Goal: Task Accomplishment & Management: Manage account settings

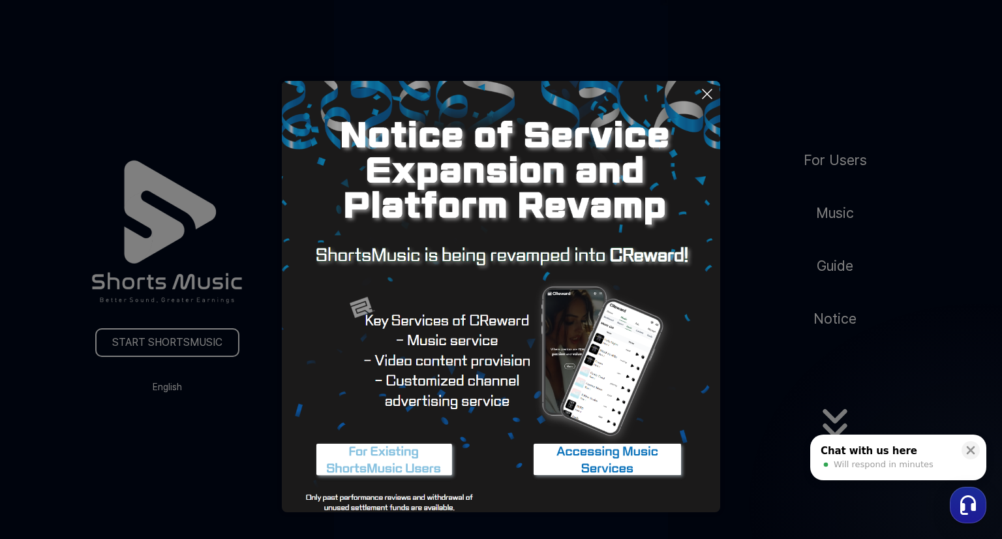
click at [403, 466] on img at bounding box center [384, 460] width 163 height 49
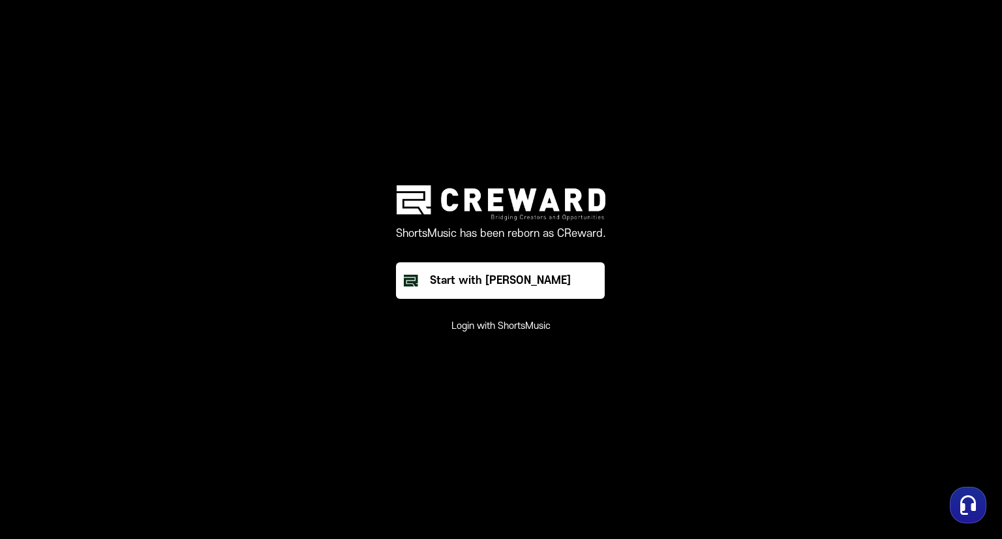
click at [513, 329] on button "Login with ShortsMusic" at bounding box center [500, 326] width 99 height 13
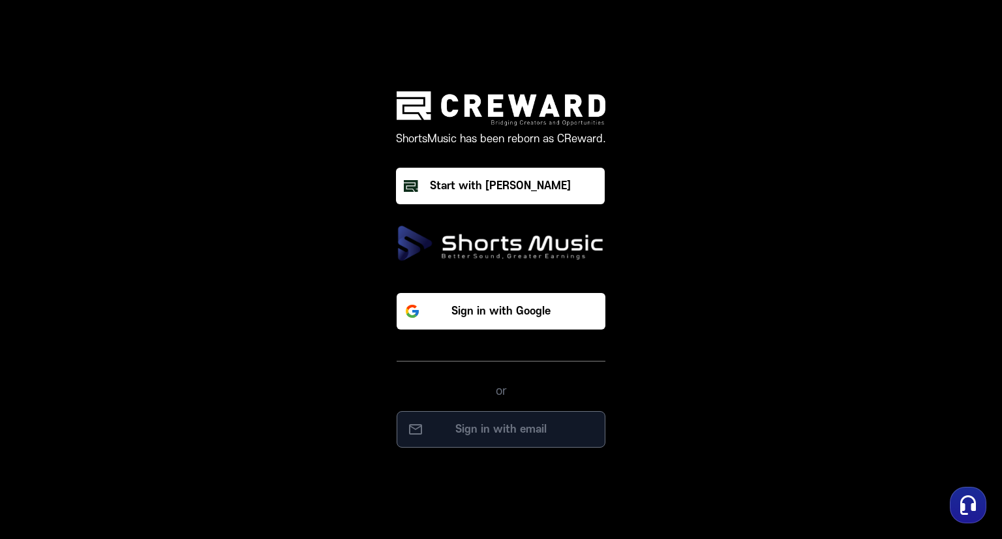
click at [514, 433] on p "Sign in with email" at bounding box center [500, 429] width 181 height 16
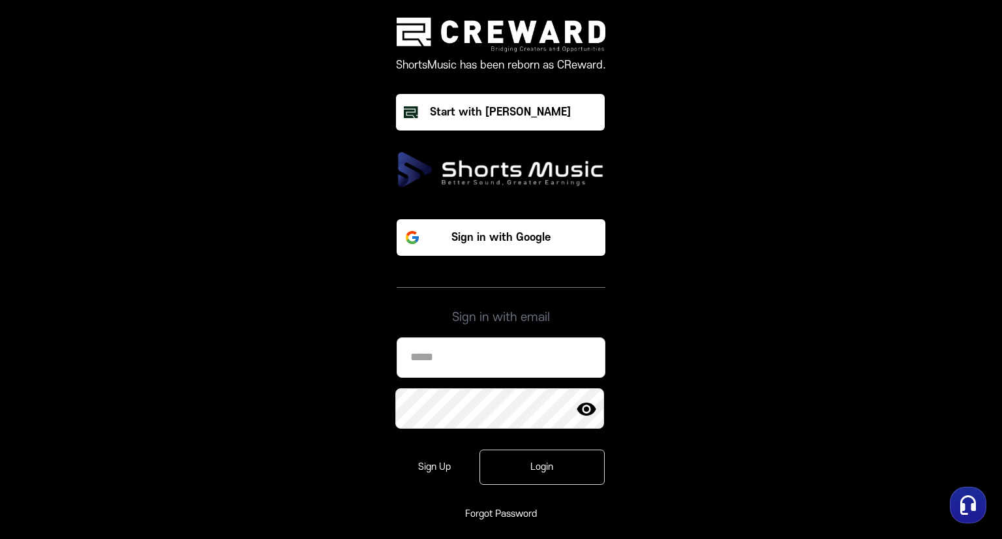
click at [514, 373] on input at bounding box center [500, 357] width 209 height 40
type input "**********"
click at [491, 510] on link "Forgot Password" at bounding box center [501, 513] width 72 height 11
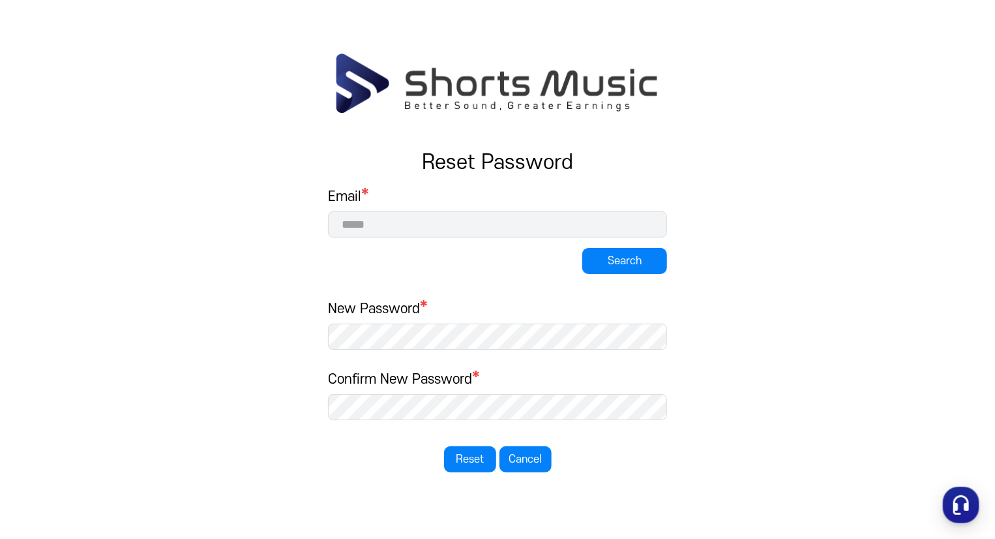
click at [370, 228] on input at bounding box center [497, 224] width 339 height 26
type input "**********"
click at [593, 263] on button "Search" at bounding box center [624, 261] width 85 height 26
click at [638, 261] on button "Search" at bounding box center [624, 261] width 85 height 26
click at [417, 258] on div "**********" at bounding box center [497, 330] width 339 height 284
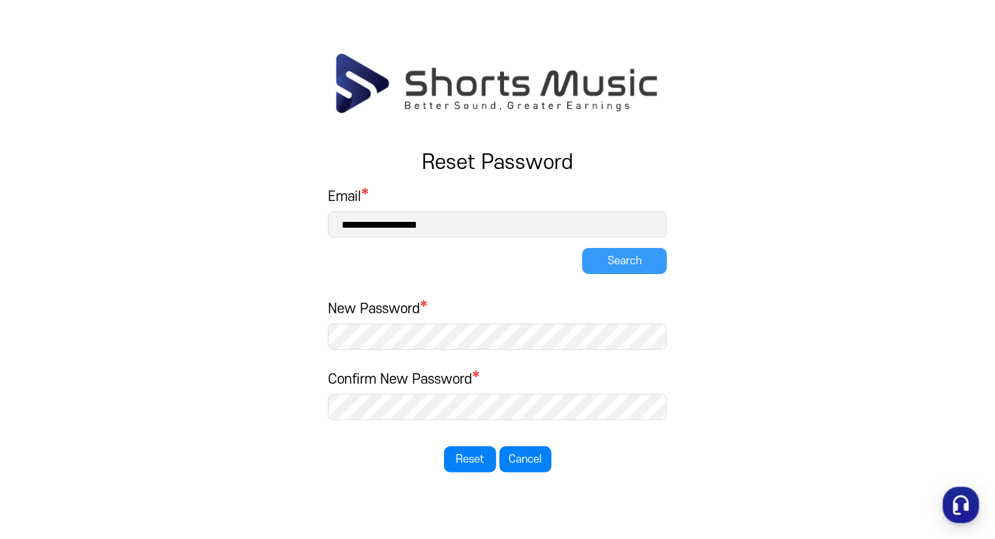
click at [612, 267] on button "Search" at bounding box center [624, 261] width 85 height 26
click at [470, 223] on input "**********" at bounding box center [497, 224] width 339 height 26
click at [528, 461] on button "Cancel" at bounding box center [525, 459] width 52 height 26
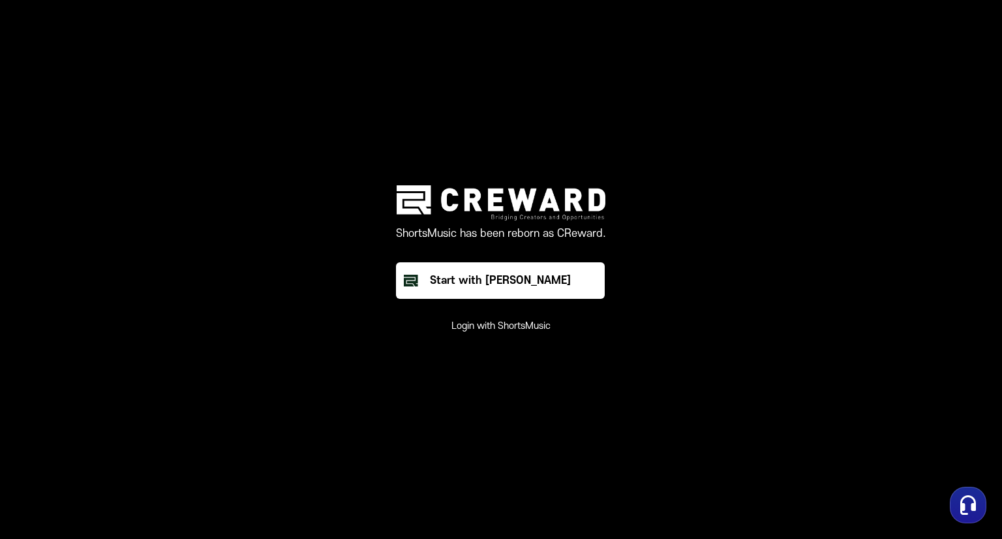
click at [490, 327] on button "Login with ShortsMusic" at bounding box center [500, 326] width 99 height 13
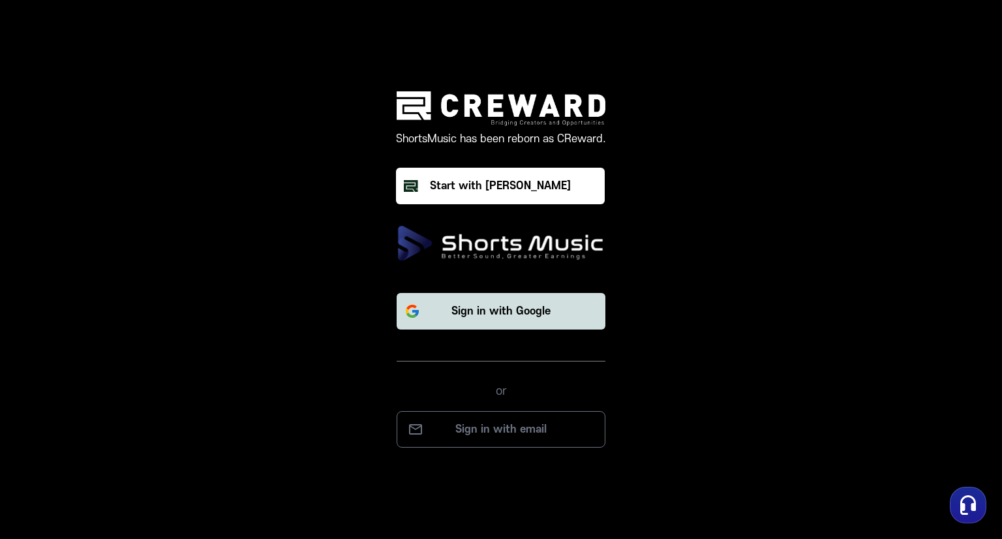
click at [490, 313] on p "Sign in with Google" at bounding box center [500, 311] width 99 height 16
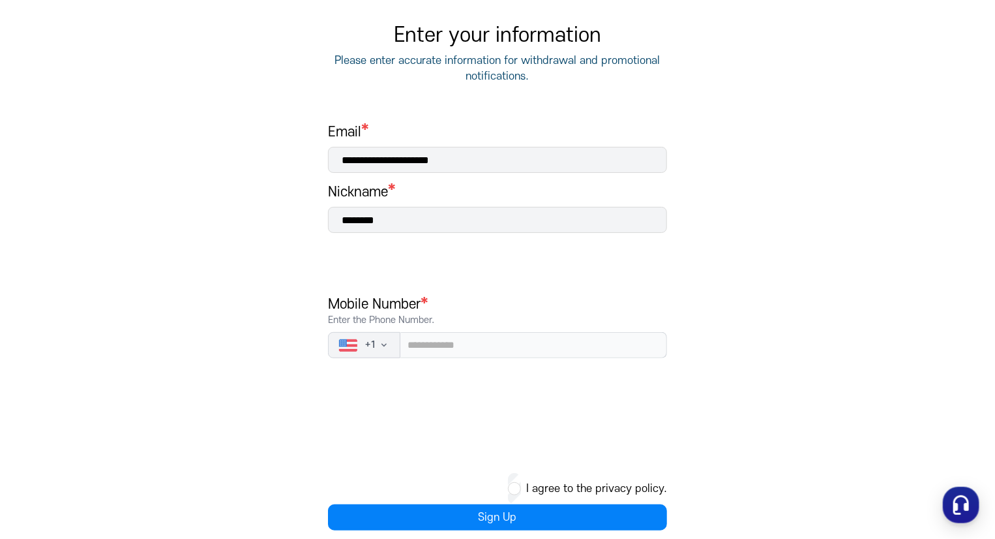
scroll to position [130, 0]
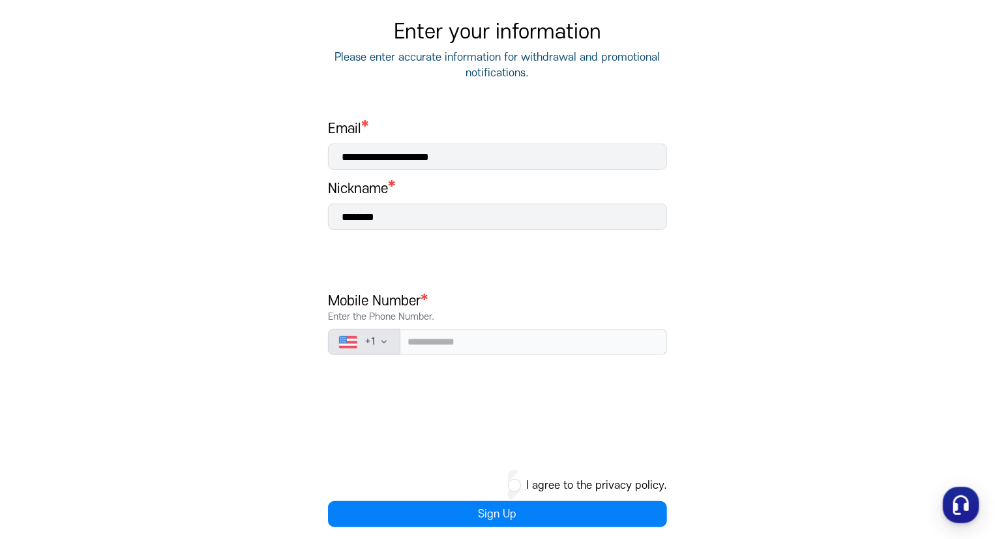
click at [389, 340] on icon "button" at bounding box center [384, 341] width 10 height 10
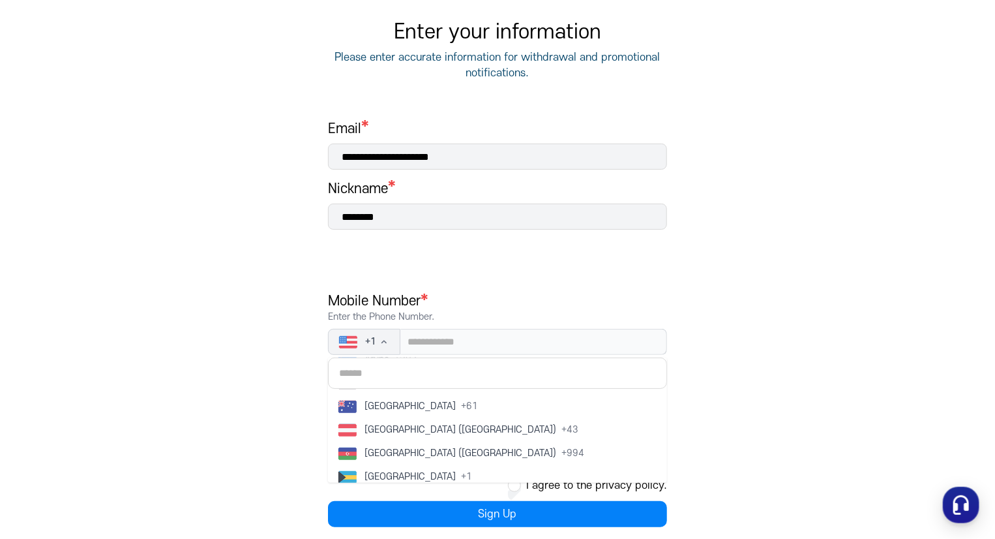
scroll to position [261, 0]
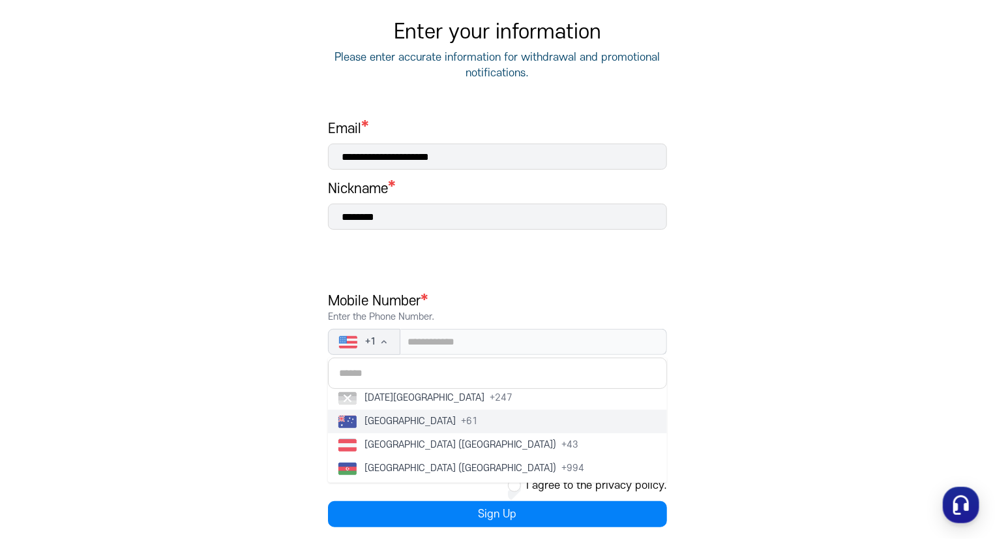
click at [393, 423] on span "Australia" at bounding box center [409, 421] width 91 height 13
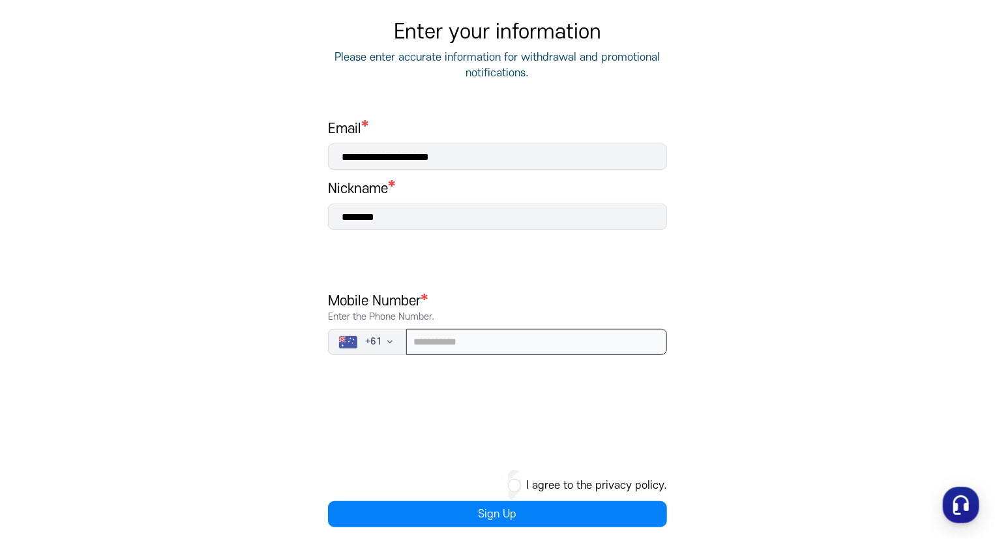
click at [446, 340] on input "tel" at bounding box center [536, 342] width 261 height 26
type input "**********"
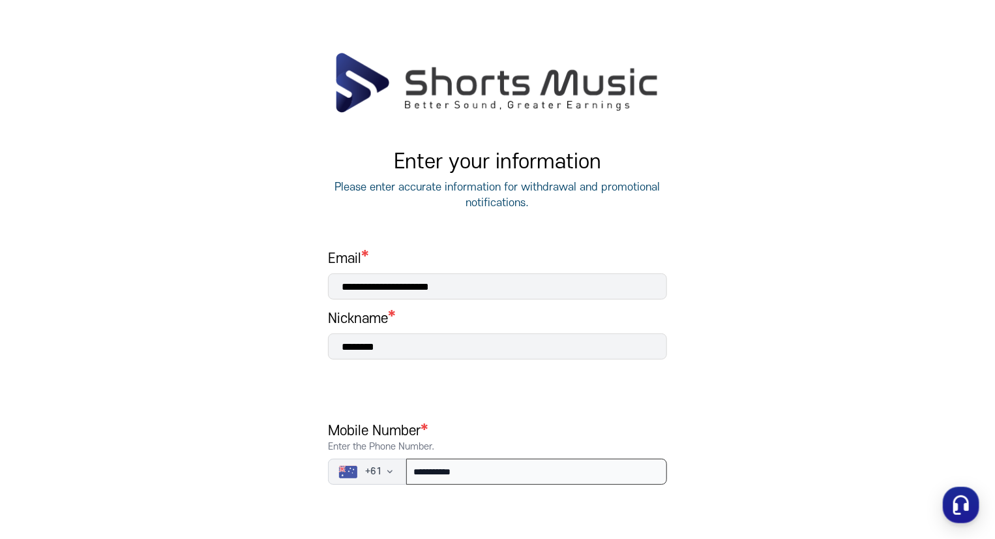
scroll to position [0, 0]
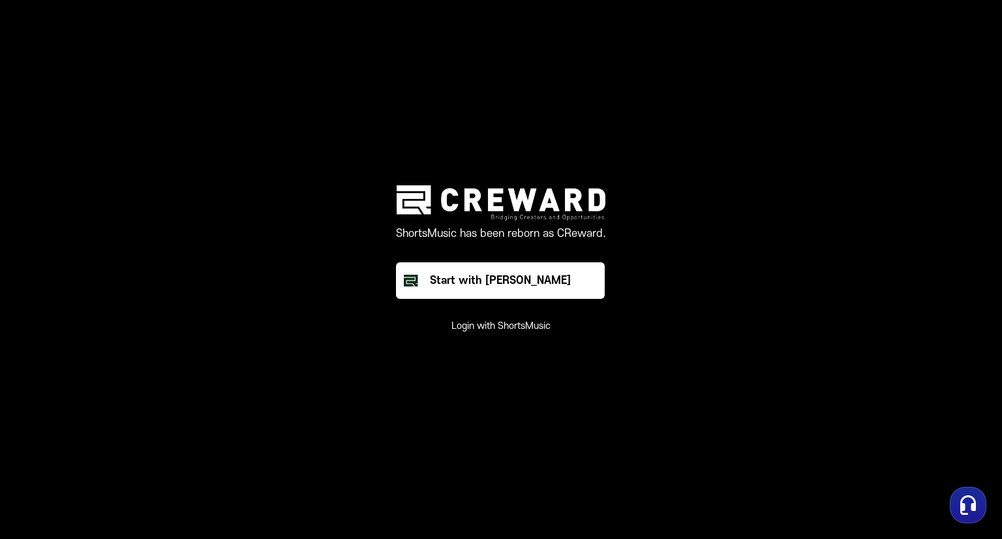
click at [490, 327] on button "Login with ShortsMusic" at bounding box center [500, 326] width 99 height 13
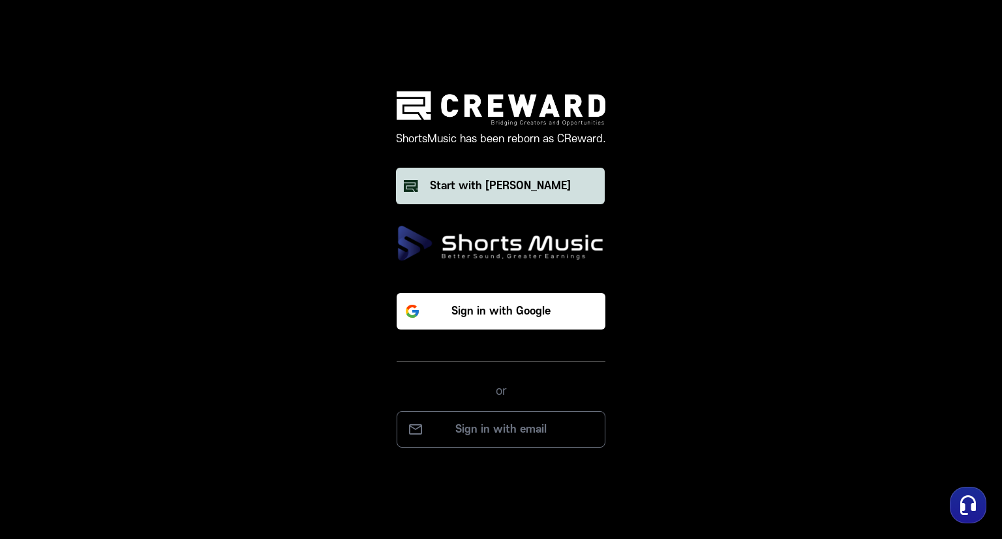
click at [490, 190] on div "Start with [PERSON_NAME]" at bounding box center [500, 186] width 141 height 16
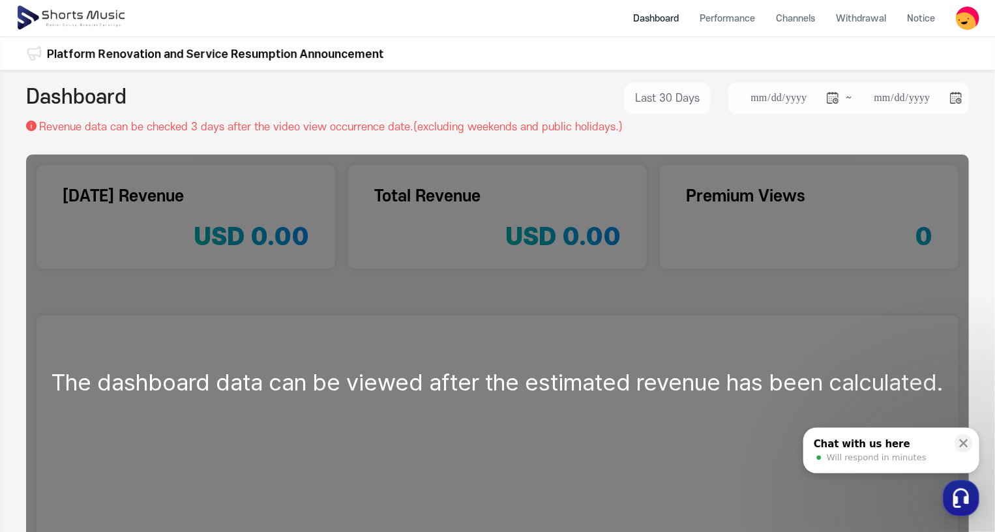
click at [661, 19] on li "Dashboard" at bounding box center [656, 18] width 67 height 35
click at [664, 15] on li "Dashboard" at bounding box center [656, 18] width 67 height 35
click at [961, 445] on icon at bounding box center [964, 443] width 8 height 8
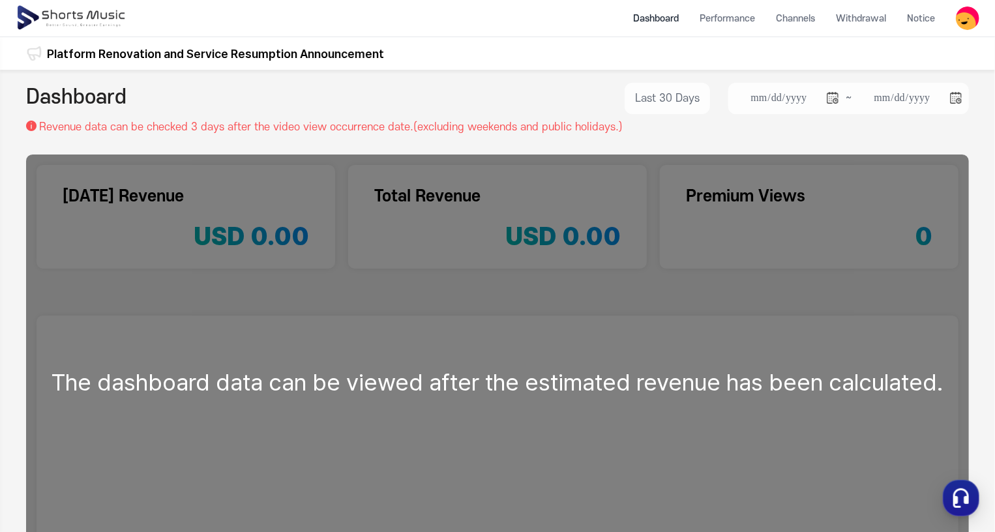
click at [654, 14] on li "Dashboard" at bounding box center [656, 18] width 67 height 35
click at [809, 20] on li "Channels" at bounding box center [796, 18] width 60 height 35
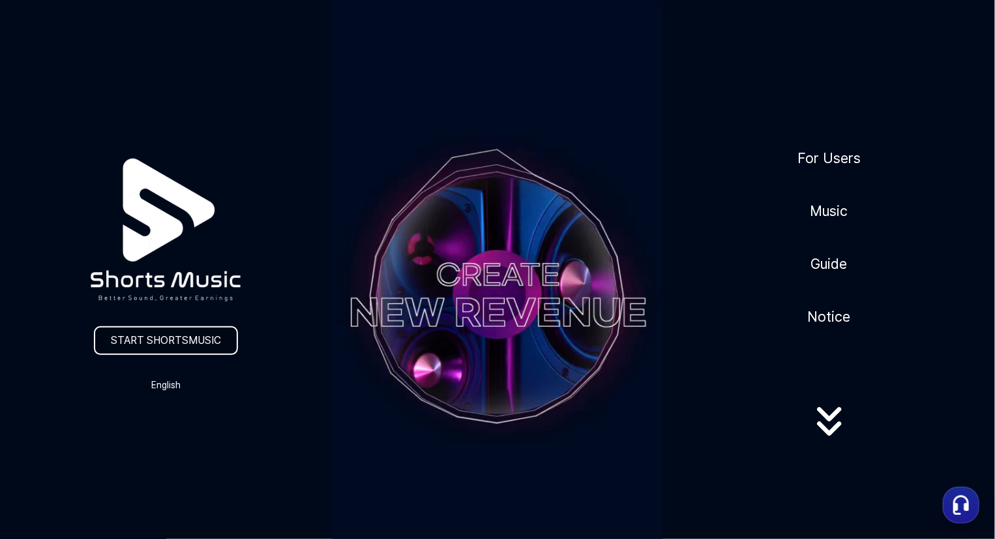
click at [125, 341] on link "START SHORTSMUSIC" at bounding box center [166, 340] width 144 height 29
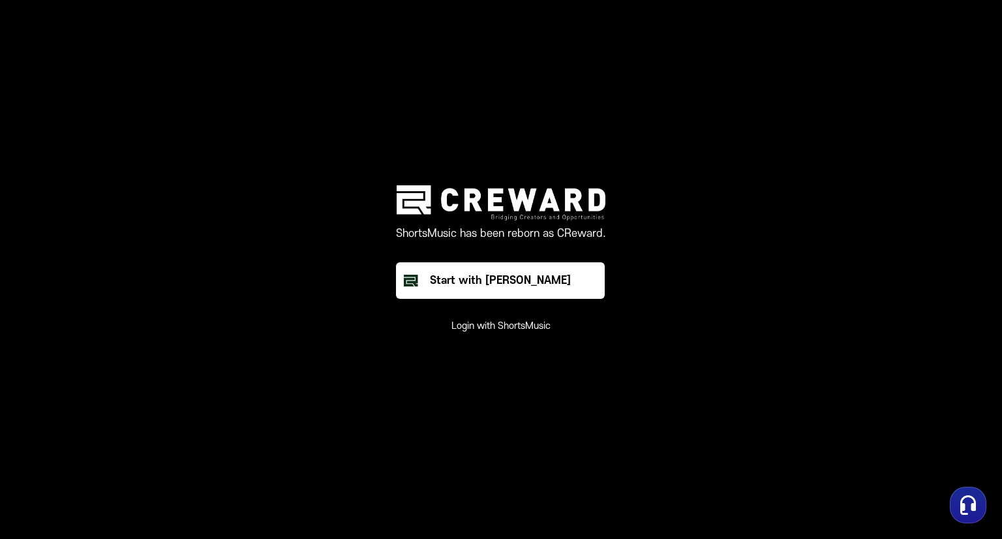
click at [511, 331] on button "Login with ShortsMusic" at bounding box center [500, 326] width 99 height 13
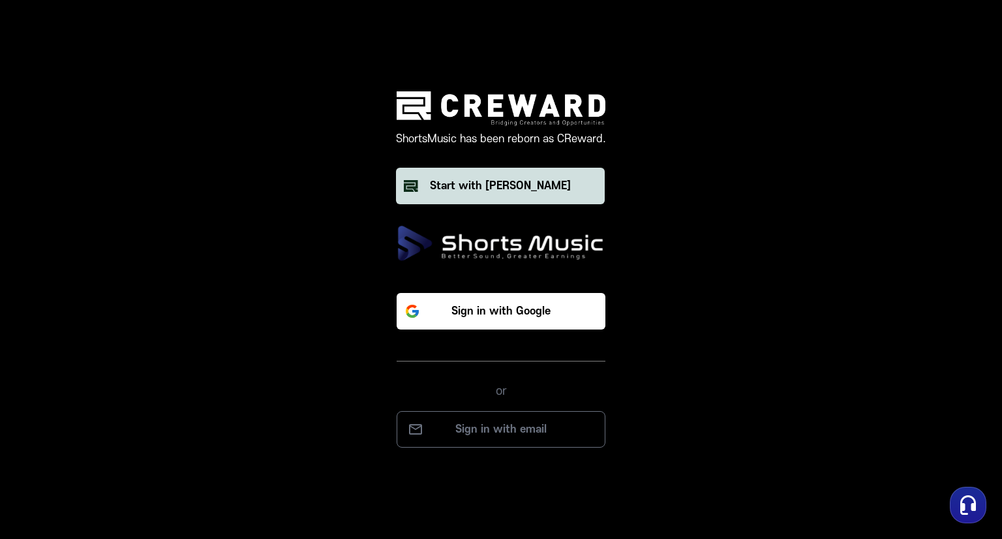
click at [453, 175] on button "Start with [PERSON_NAME]" at bounding box center [500, 186] width 209 height 37
